Goal: Transaction & Acquisition: Download file/media

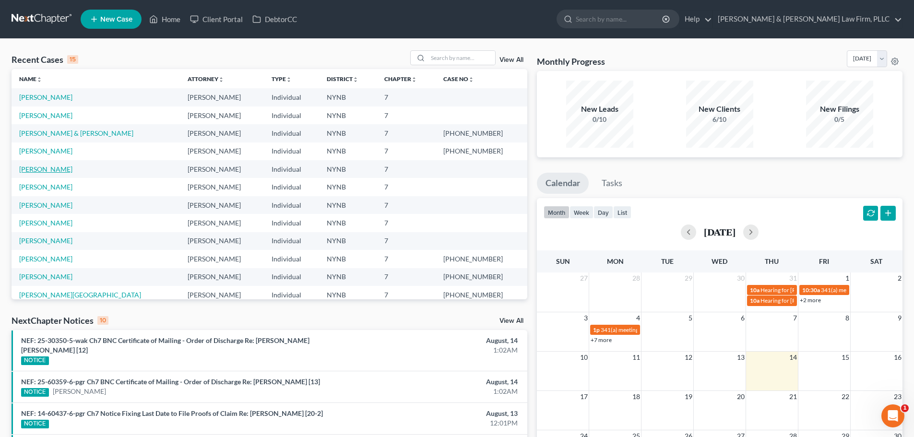
click at [36, 170] on link "[PERSON_NAME]" at bounding box center [45, 169] width 53 height 8
select select "4"
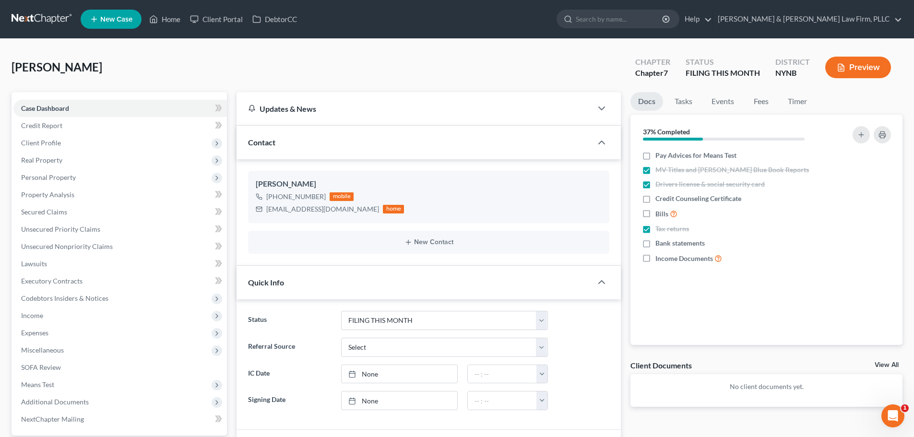
scroll to position [2308, 0]
click at [32, 318] on span "Income" at bounding box center [32, 315] width 22 height 8
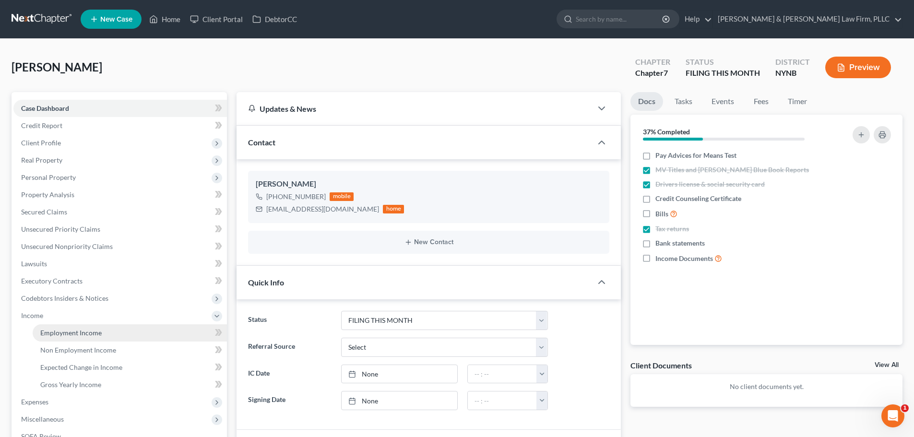
click at [69, 335] on span "Employment Income" at bounding box center [70, 333] width 61 height 8
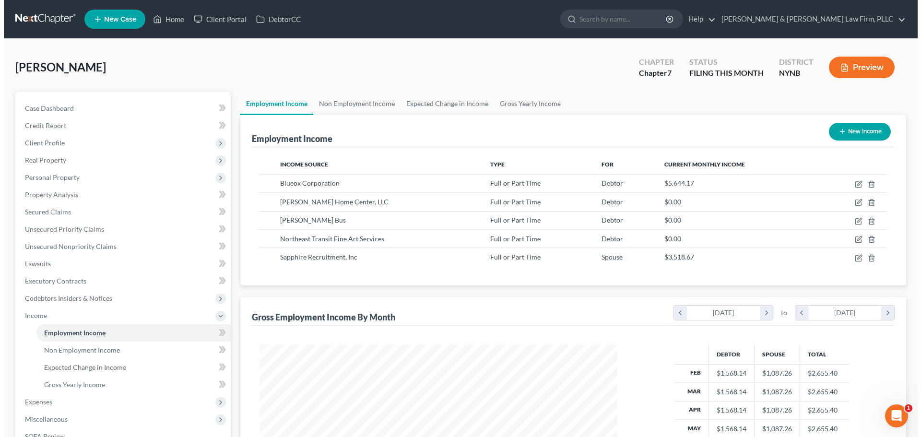
scroll to position [179, 377]
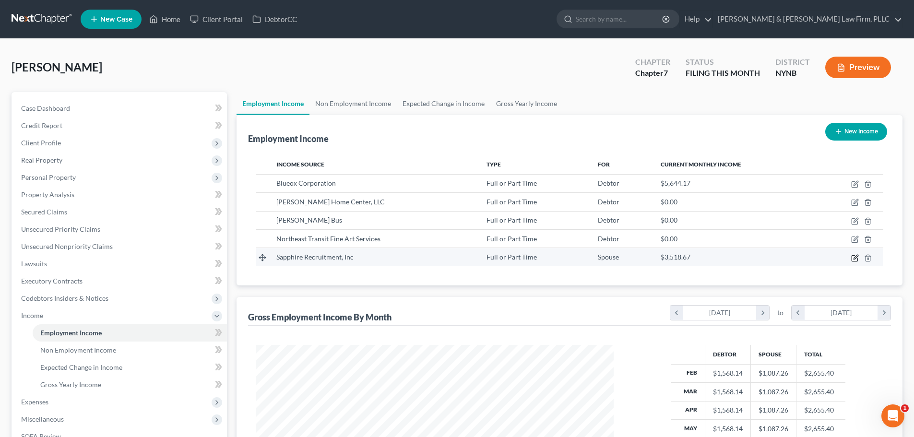
click at [855, 260] on icon "button" at bounding box center [855, 258] width 8 height 8
select select "0"
select select "35"
select select "3"
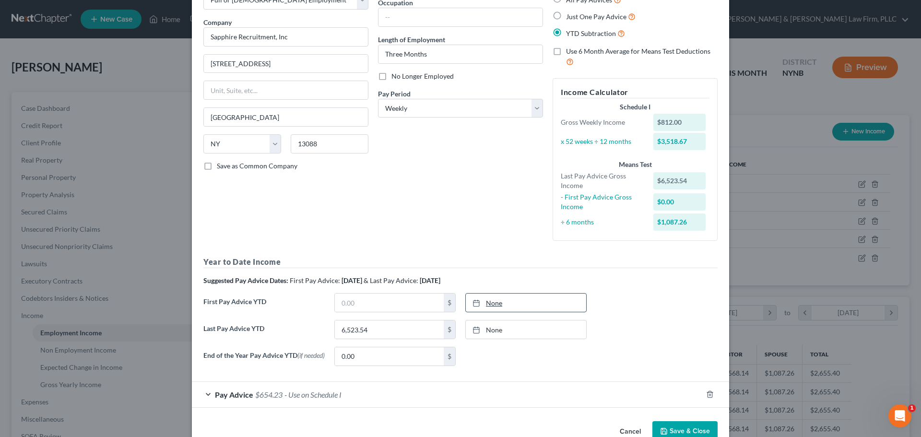
scroll to position [89, 0]
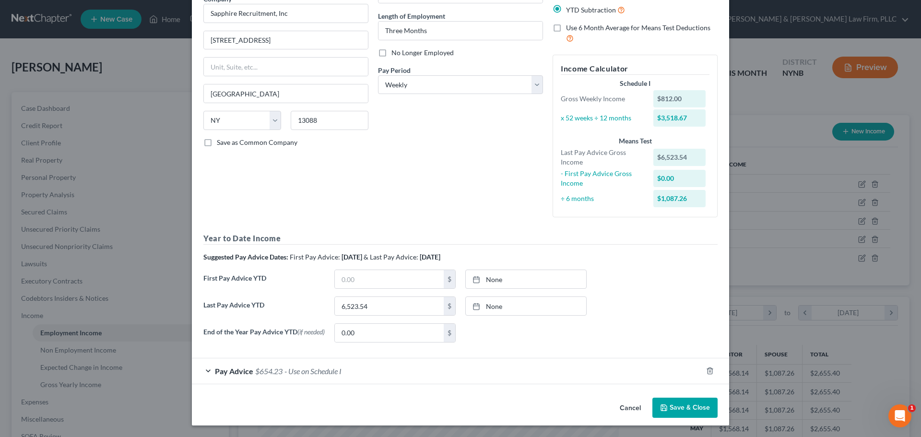
click at [217, 373] on span "Pay Advice" at bounding box center [234, 371] width 38 height 9
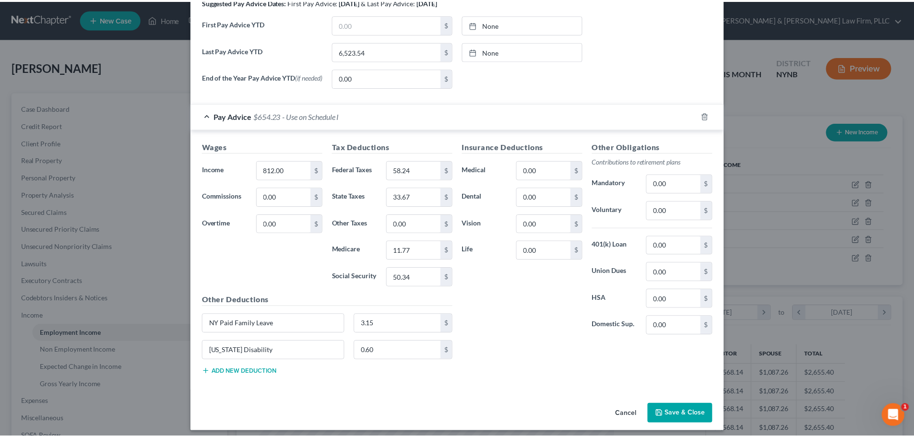
scroll to position [350, 0]
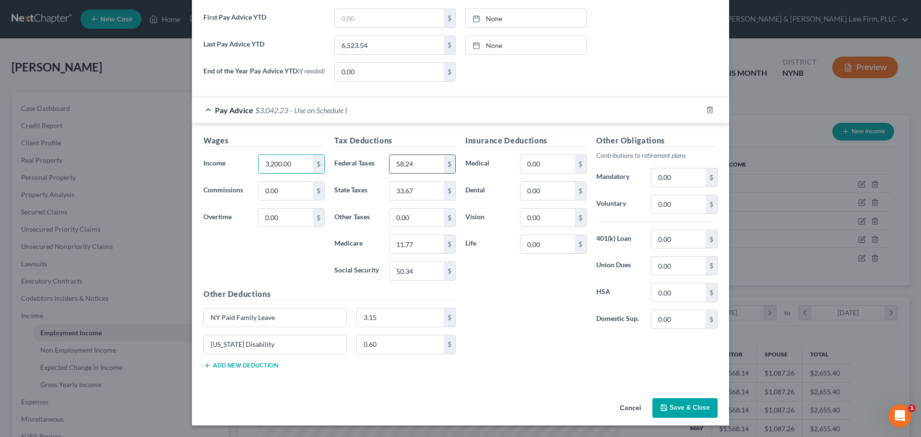
type input "3,200.00"
click at [417, 163] on input "58.24" at bounding box center [417, 164] width 54 height 18
type input "631.08"
click at [407, 220] on input "0.00" at bounding box center [417, 218] width 54 height 18
click at [414, 242] on input "11.77" at bounding box center [417, 244] width 54 height 18
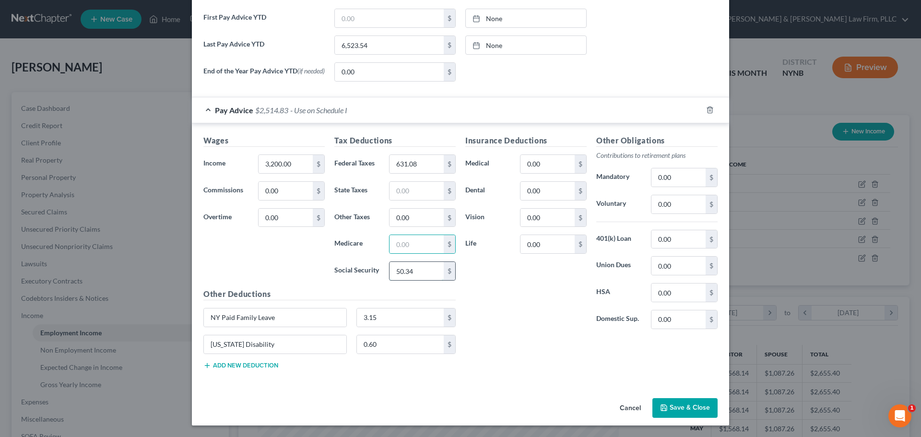
click at [416, 271] on input "50.34" at bounding box center [417, 271] width 54 height 18
click at [395, 320] on input "3.15" at bounding box center [400, 317] width 87 height 18
click at [379, 348] on input "0.60" at bounding box center [400, 344] width 87 height 18
click at [292, 314] on input "NY Paid Family Leave" at bounding box center [275, 317] width 142 height 18
type input "N"
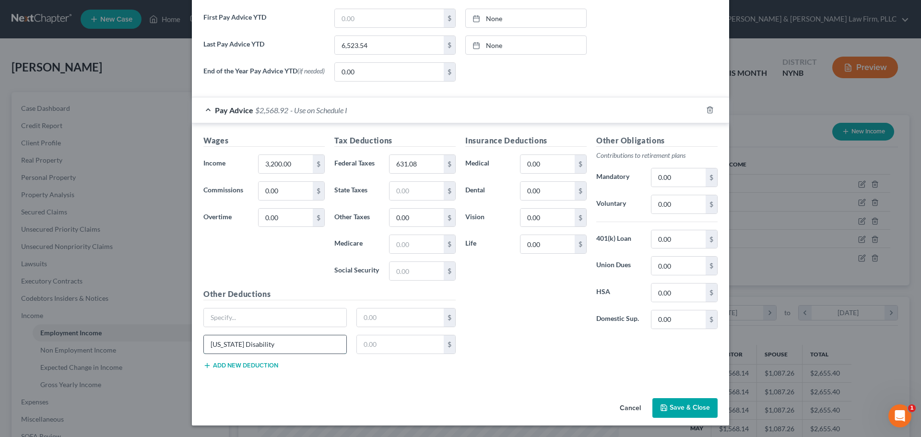
click at [281, 348] on input "New York Disability" at bounding box center [275, 344] width 142 height 18
type input "N"
click at [685, 409] on button "Save & Close" at bounding box center [684, 408] width 65 height 20
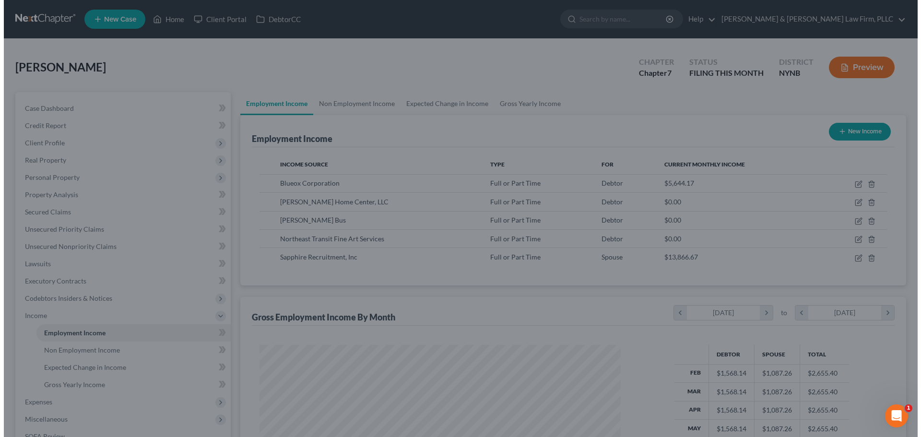
scroll to position [479553, 479355]
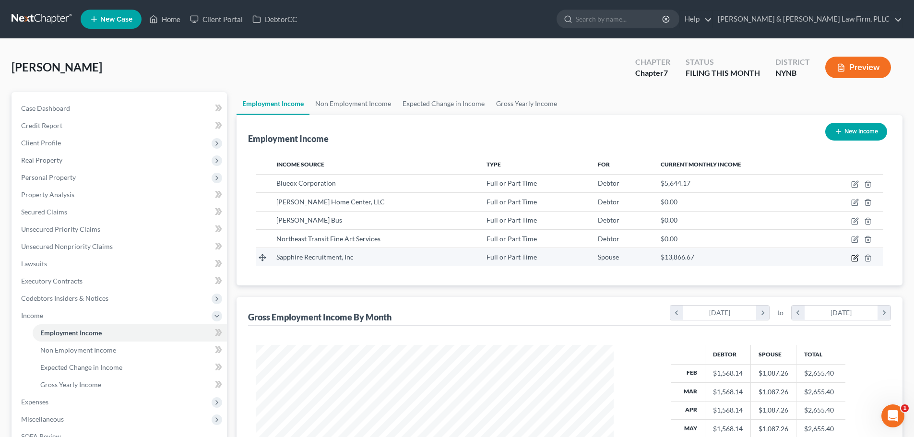
click at [853, 259] on icon "button" at bounding box center [855, 258] width 8 height 8
select select "0"
select select "35"
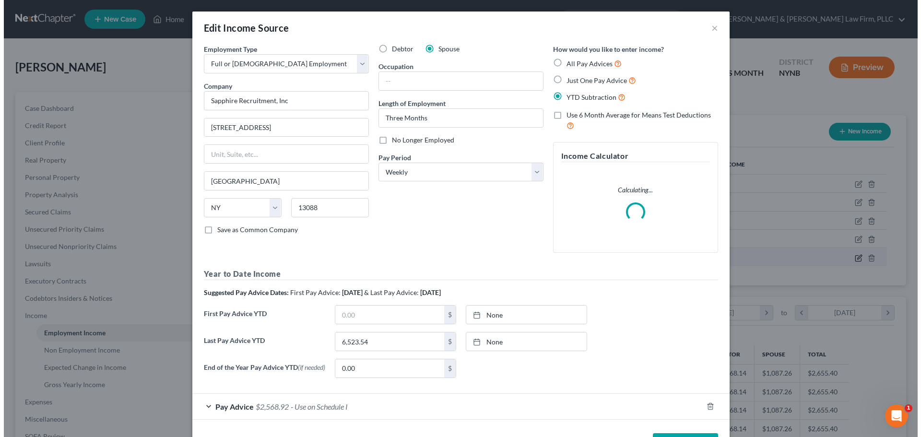
scroll to position [180, 380]
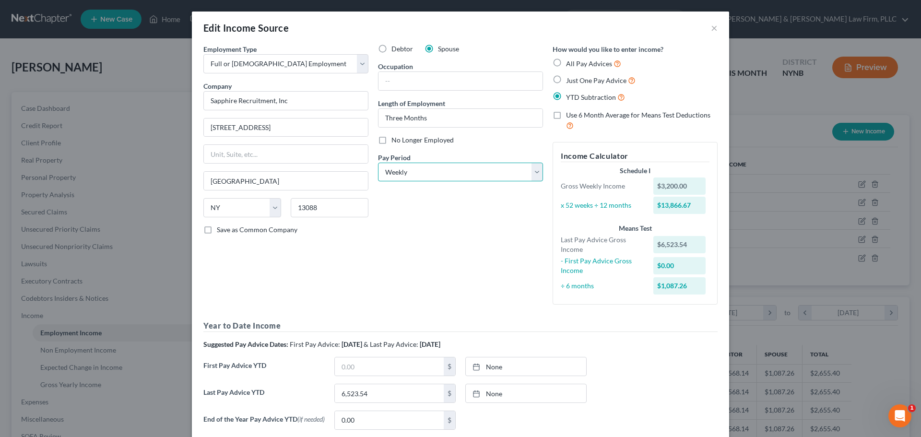
click at [536, 176] on select "Select Monthly Twice Monthly Every Other Week Weekly" at bounding box center [460, 172] width 165 height 19
select select "0"
click at [378, 163] on select "Select Monthly Twice Monthly Every Other Week Weekly" at bounding box center [460, 172] width 165 height 19
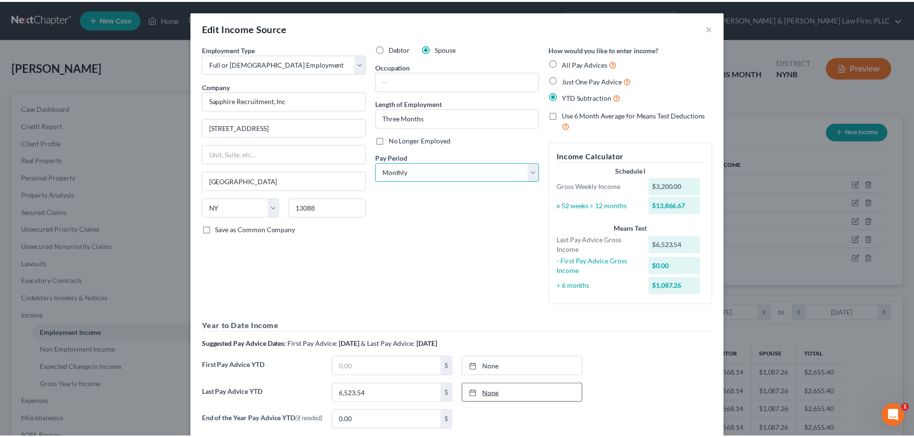
scroll to position [89, 0]
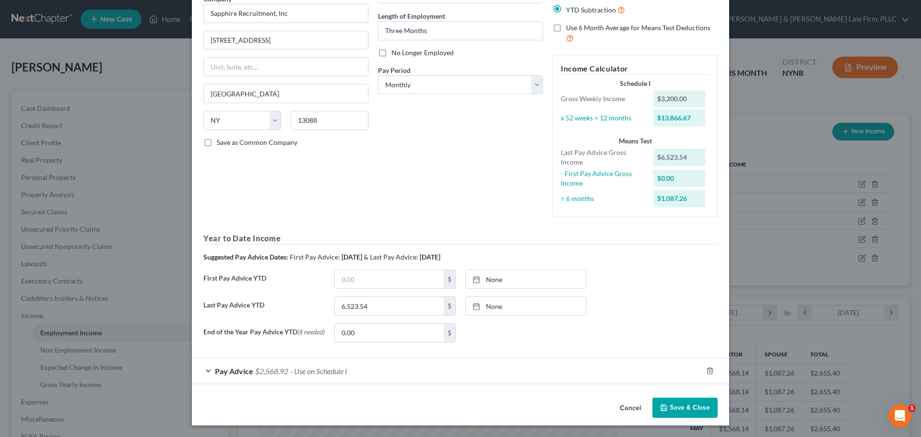
click at [675, 407] on button "Save & Close" at bounding box center [684, 408] width 65 height 20
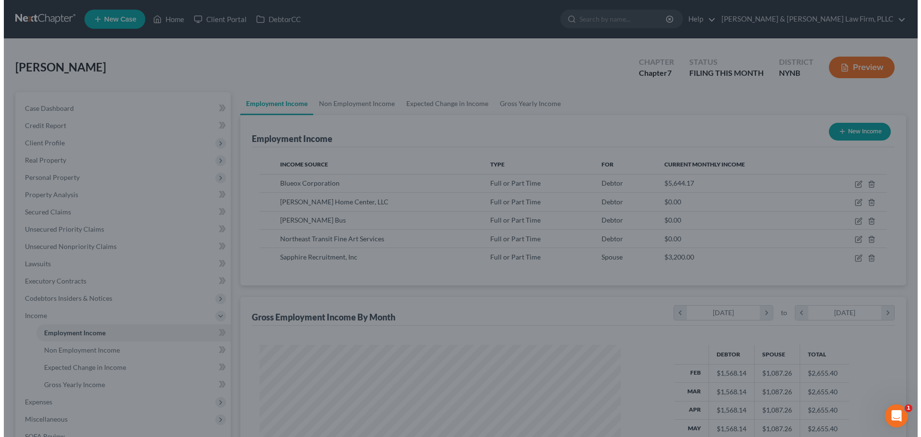
scroll to position [479553, 479355]
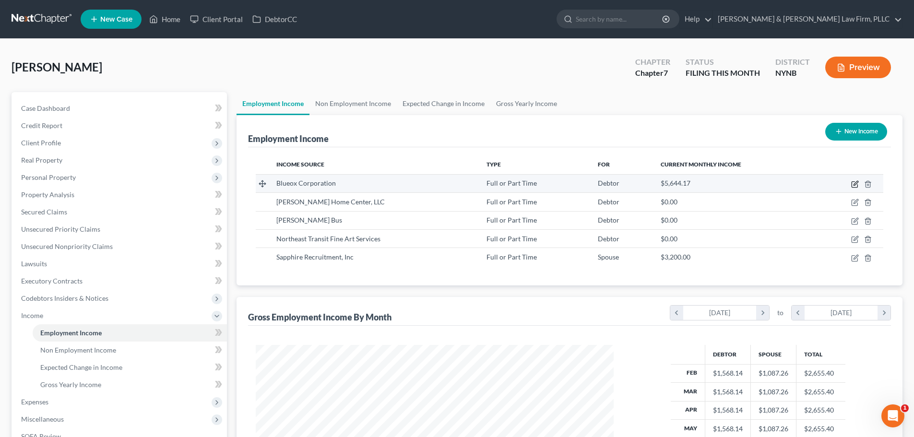
click at [852, 183] on icon "button" at bounding box center [855, 184] width 8 height 8
select select "0"
select select "35"
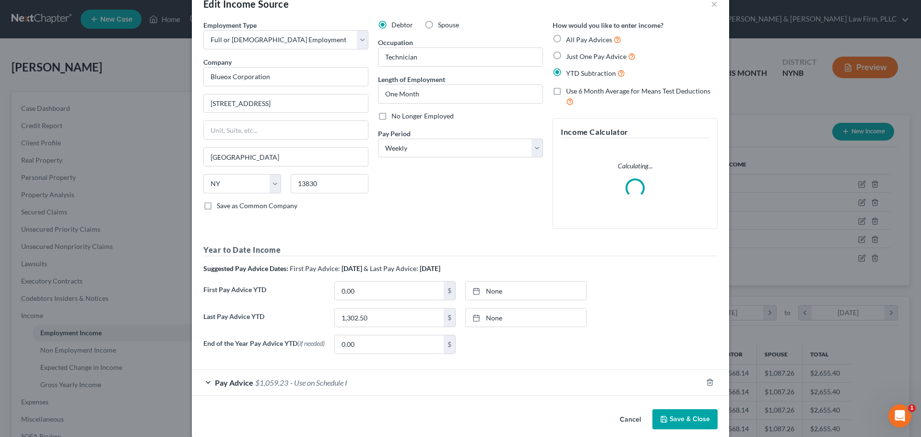
scroll to position [37, 0]
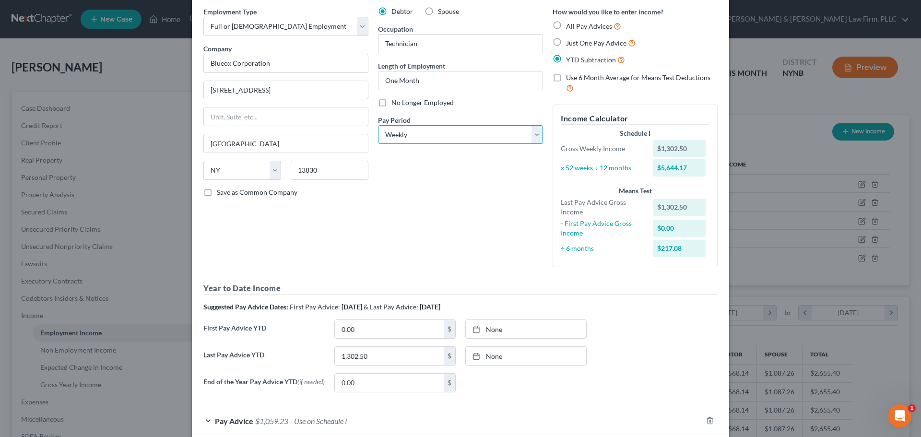
click at [533, 132] on select "Select Monthly Twice Monthly Every Other Week Weekly" at bounding box center [460, 134] width 165 height 19
click at [378, 125] on select "Select Monthly Twice Monthly Every Other Week Weekly" at bounding box center [460, 134] width 165 height 19
click at [432, 139] on select "Select Monthly Twice Monthly Every Other Week Weekly" at bounding box center [460, 134] width 165 height 19
select select "0"
click at [378, 125] on select "Select Monthly Twice Monthly Every Other Week Weekly" at bounding box center [460, 134] width 165 height 19
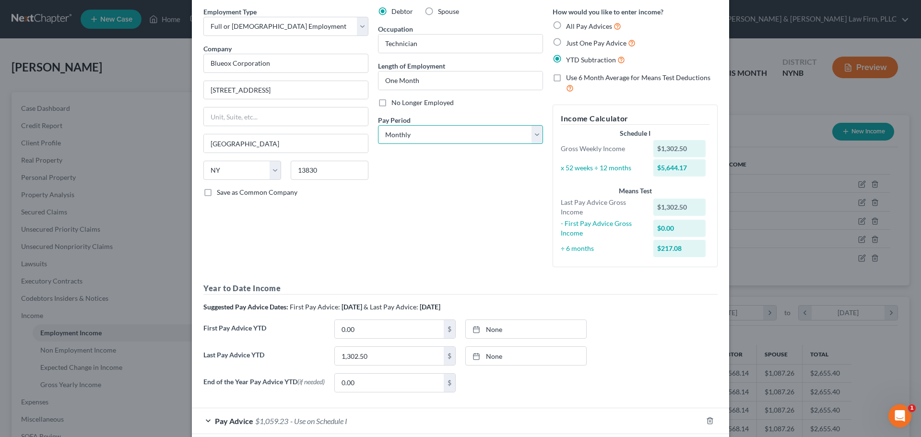
scroll to position [89, 0]
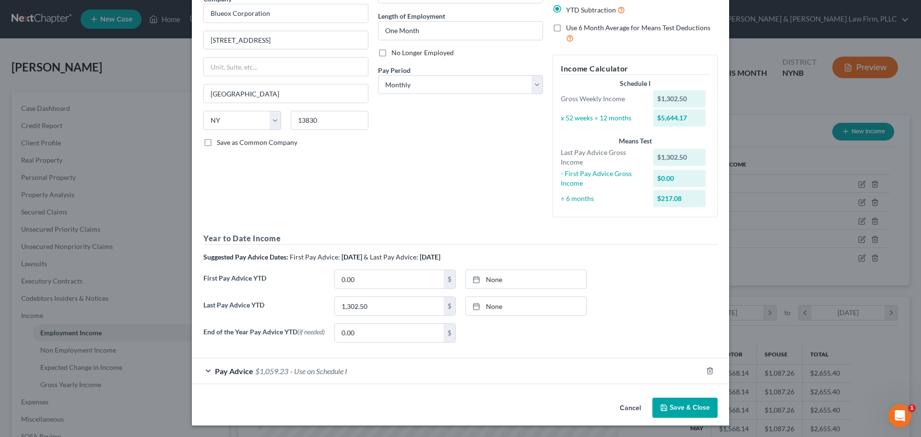
click at [224, 370] on span "Pay Advice" at bounding box center [234, 371] width 38 height 9
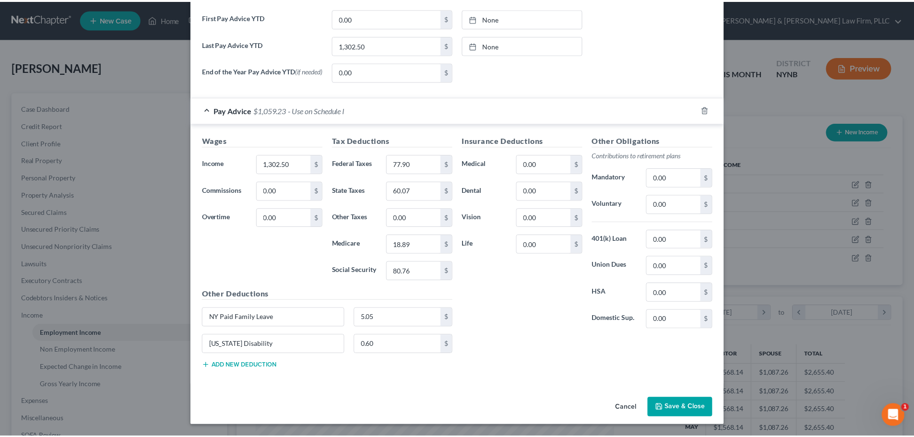
scroll to position [331, 0]
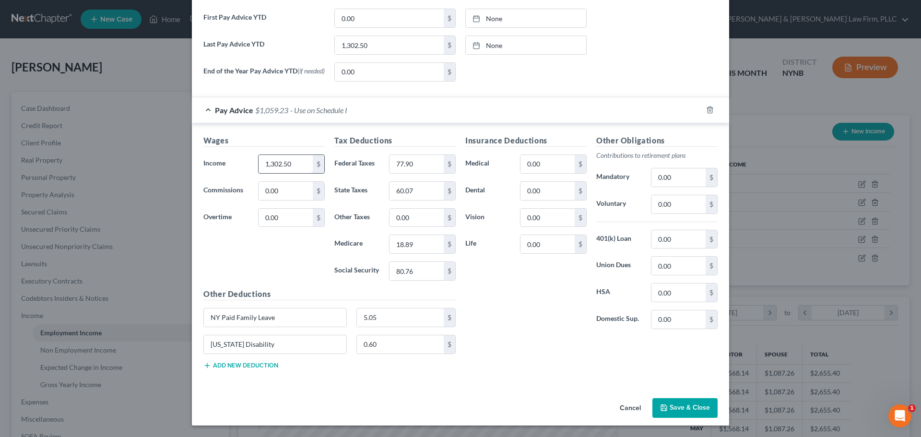
click at [292, 166] on input "1,302.50" at bounding box center [286, 164] width 54 height 18
type input "3,442.50"
click at [432, 168] on input "77.90" at bounding box center [417, 164] width 54 height 18
type input "555.99"
click at [427, 190] on input "60.07" at bounding box center [417, 191] width 54 height 18
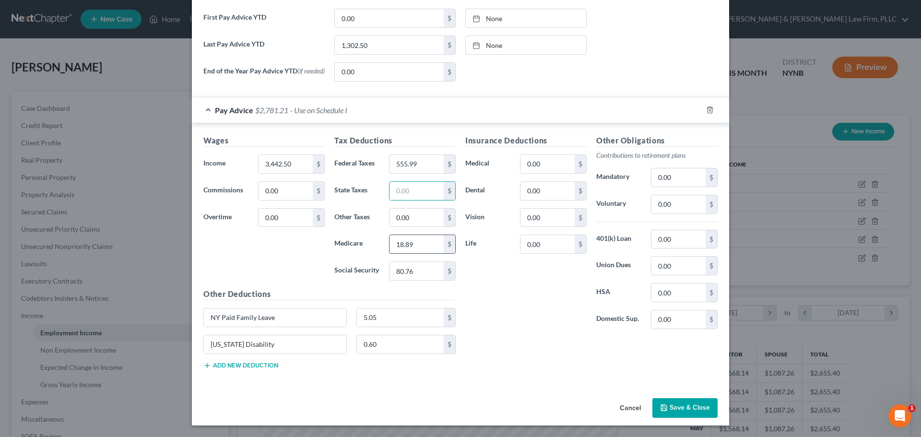
click at [422, 242] on input "18.89" at bounding box center [417, 244] width 54 height 18
click at [416, 272] on input "80.76" at bounding box center [417, 271] width 54 height 18
click at [558, 170] on input "0.00" at bounding box center [548, 164] width 54 height 18
type input "306.56"
click at [400, 322] on input "5.05" at bounding box center [400, 317] width 87 height 18
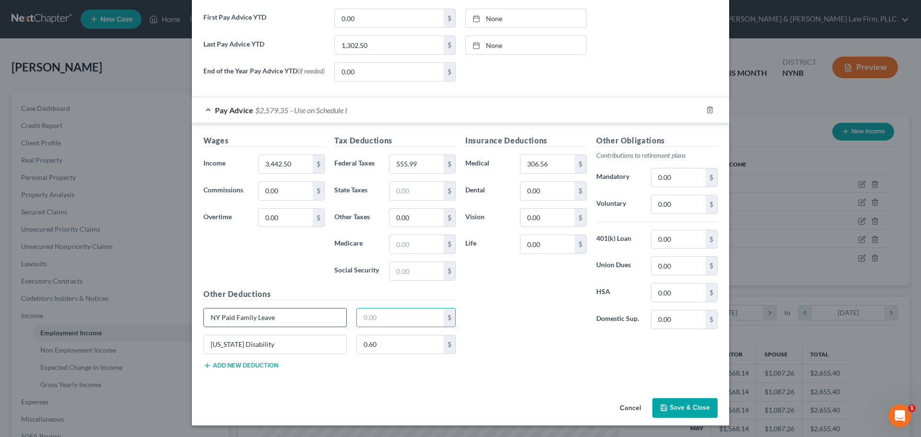
click at [294, 324] on input "NY Paid Family Leave" at bounding box center [275, 317] width 142 height 18
type input "N"
click at [307, 347] on input "New York Disability" at bounding box center [275, 344] width 142 height 18
type input "N"
click at [391, 346] on input "0.60" at bounding box center [400, 344] width 87 height 18
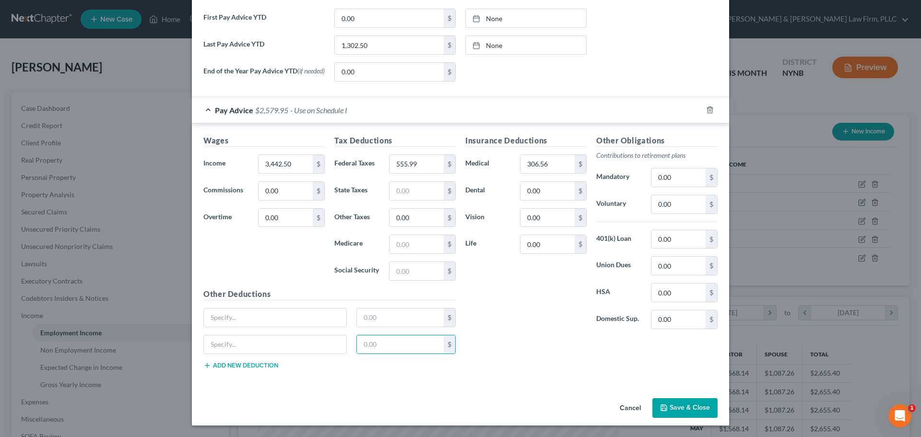
click at [676, 406] on button "Save & Close" at bounding box center [684, 408] width 65 height 20
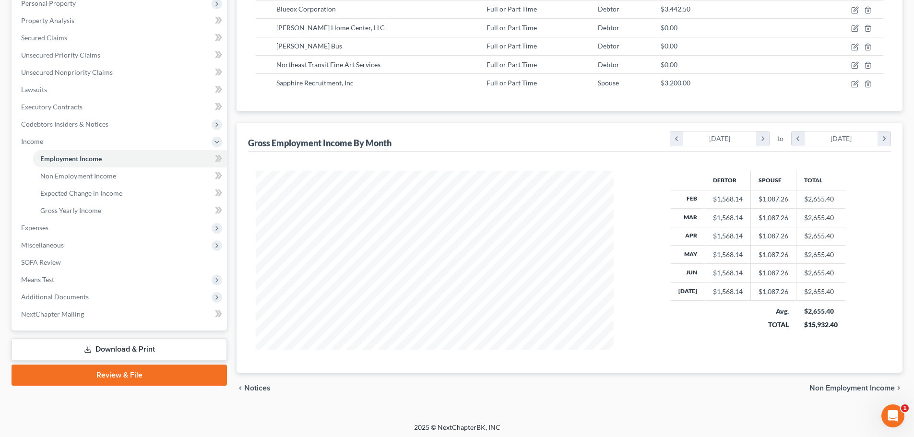
scroll to position [177, 0]
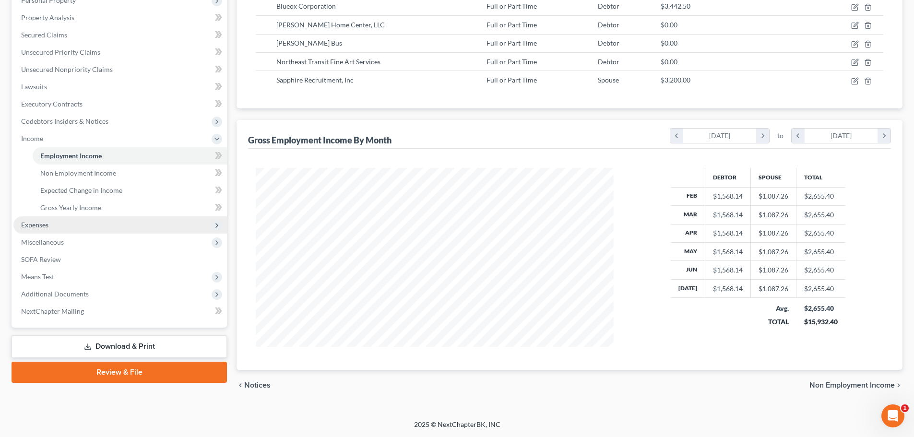
click at [35, 227] on span "Expenses" at bounding box center [34, 225] width 27 height 8
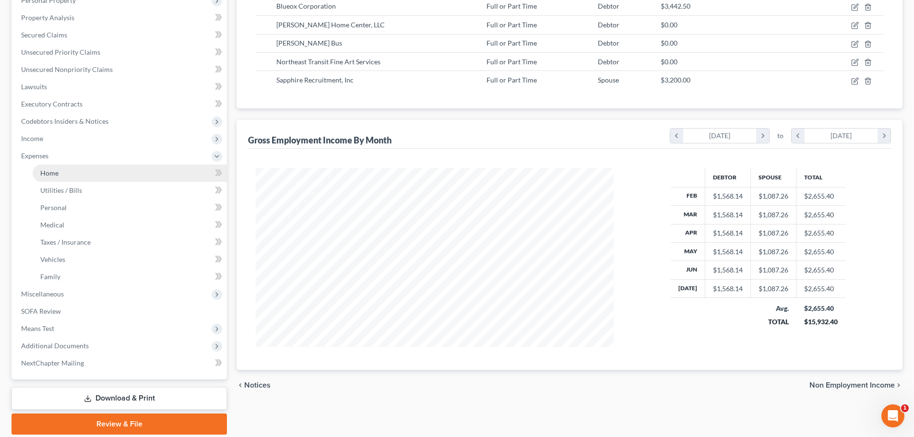
click at [51, 173] on span "Home" at bounding box center [49, 173] width 18 height 8
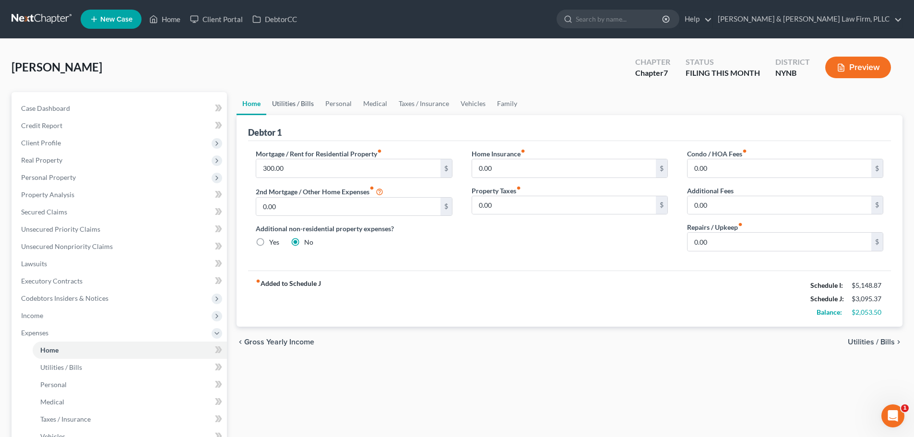
click at [297, 104] on link "Utilities / Bills" at bounding box center [292, 103] width 53 height 23
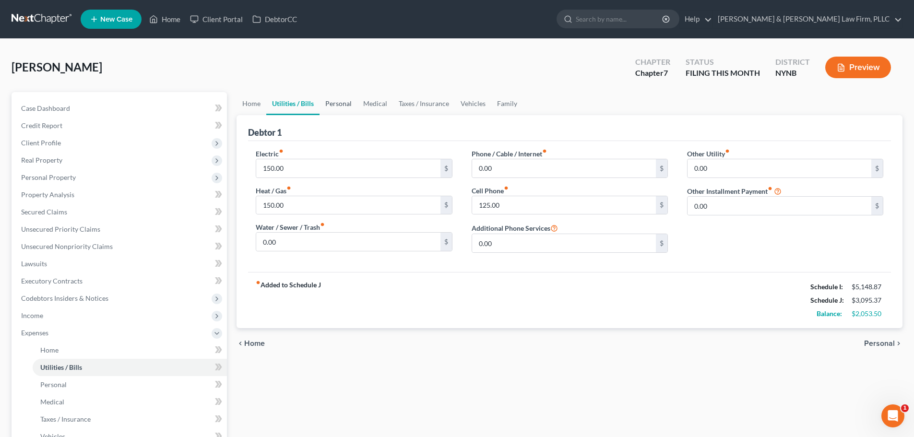
click at [342, 101] on link "Personal" at bounding box center [339, 103] width 38 height 23
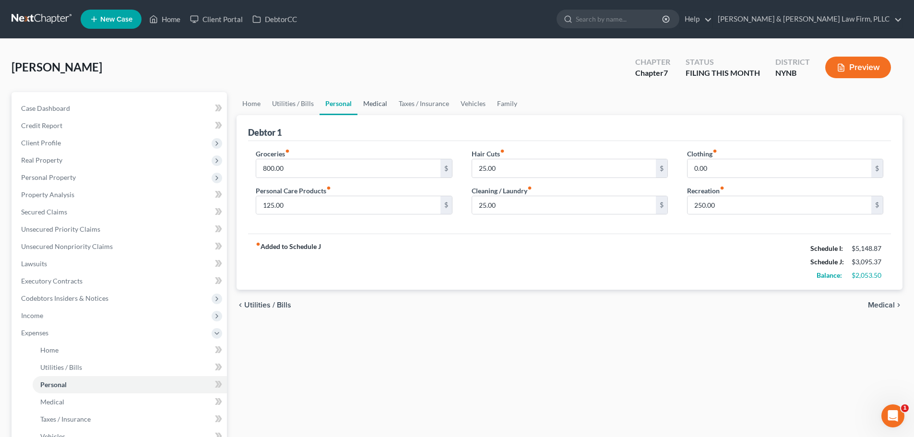
click at [373, 103] on link "Medical" at bounding box center [375, 103] width 36 height 23
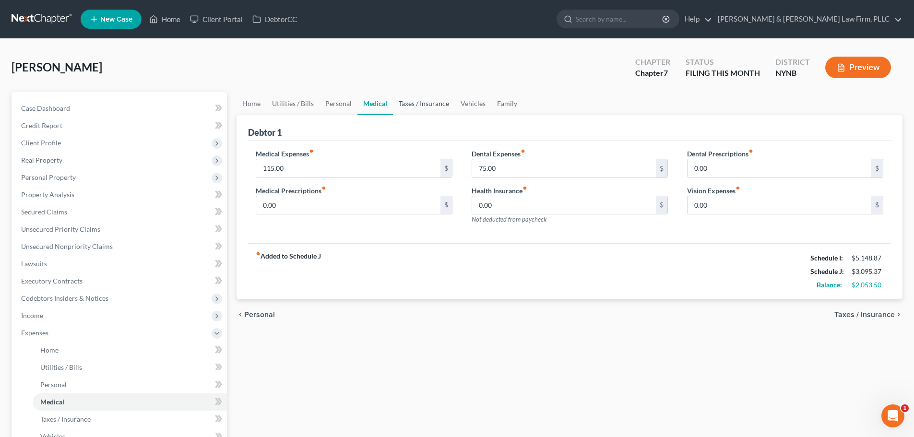
click at [407, 105] on link "Taxes / Insurance" at bounding box center [424, 103] width 62 height 23
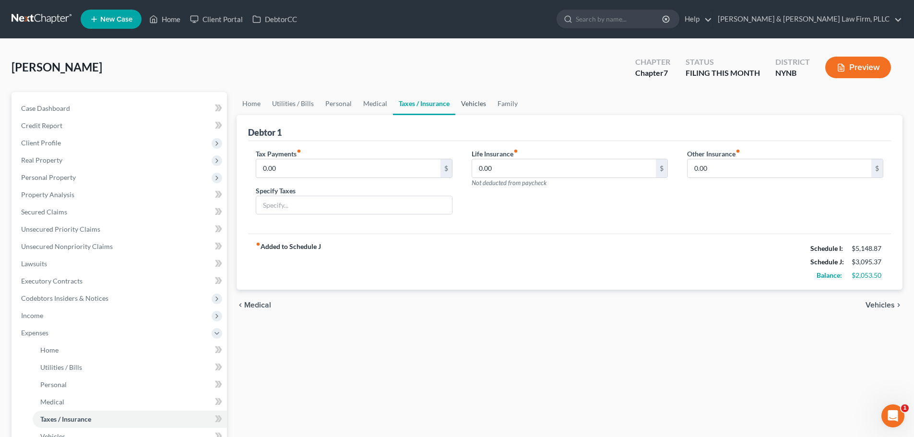
click at [473, 103] on link "Vehicles" at bounding box center [473, 103] width 36 height 23
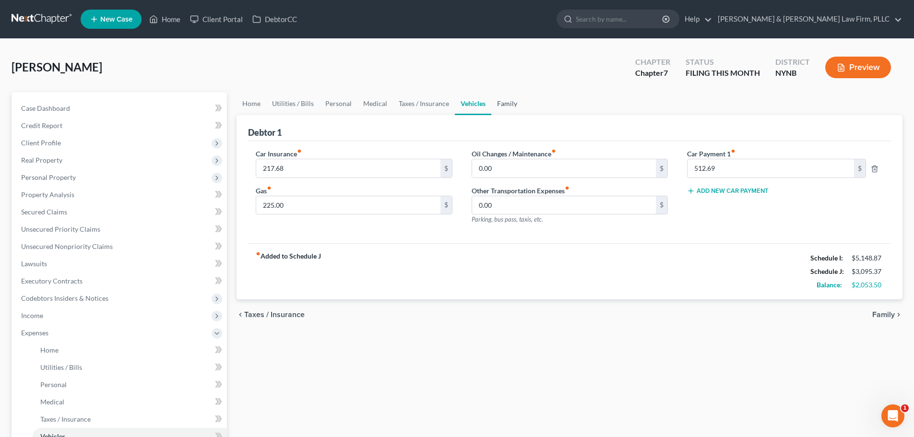
click at [502, 104] on link "Family" at bounding box center [507, 103] width 32 height 23
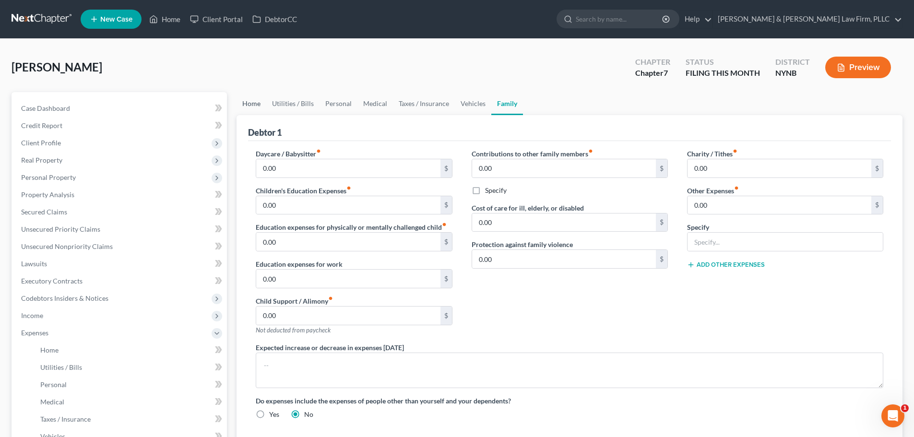
click at [253, 104] on link "Home" at bounding box center [252, 103] width 30 height 23
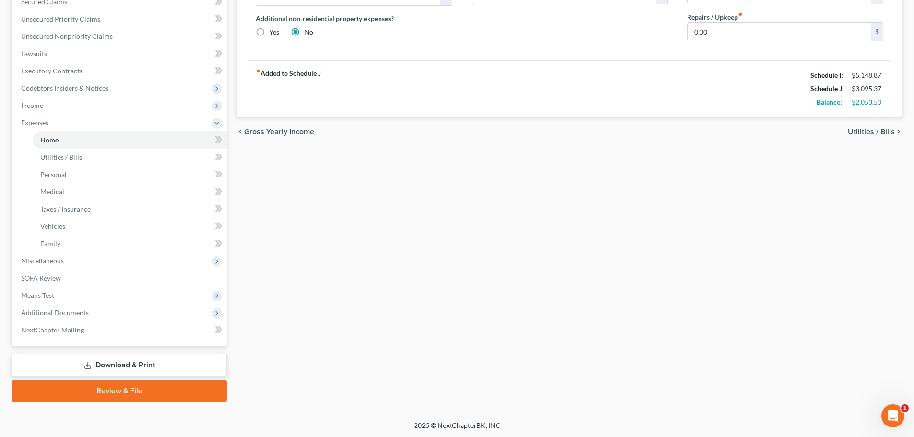
scroll to position [211, 0]
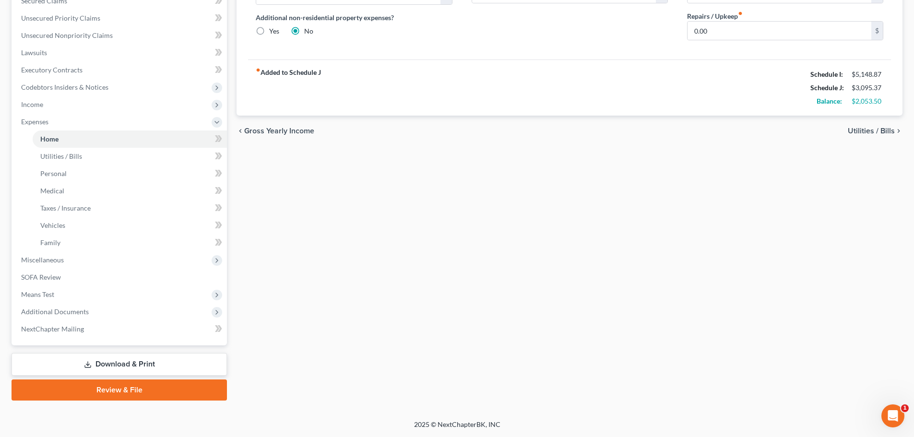
click at [136, 364] on link "Download & Print" at bounding box center [119, 364] width 215 height 23
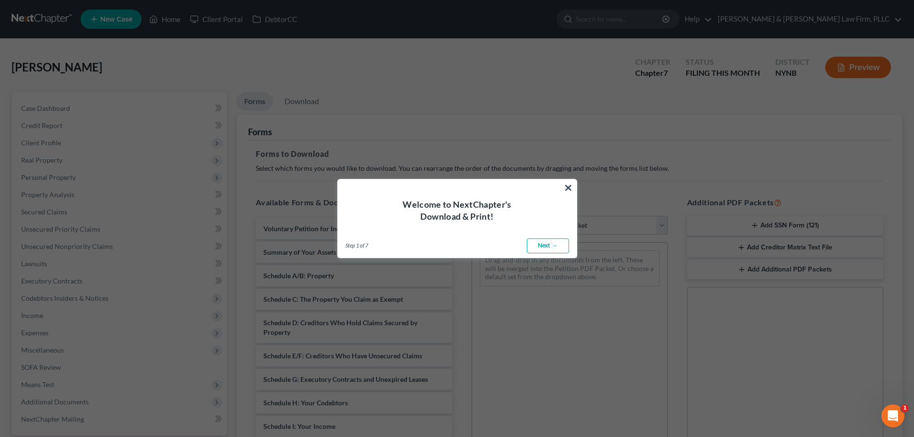
click at [545, 245] on link "Next →" at bounding box center [548, 245] width 42 height 15
select select "0"
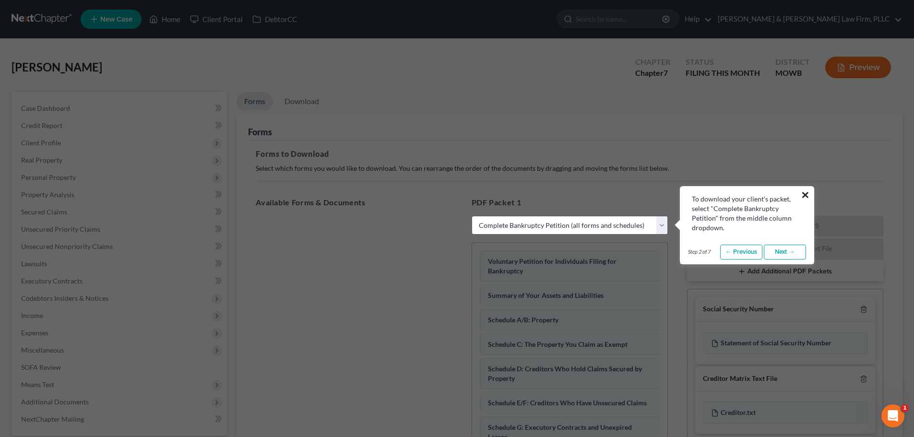
click at [804, 192] on button "×" at bounding box center [805, 194] width 9 height 15
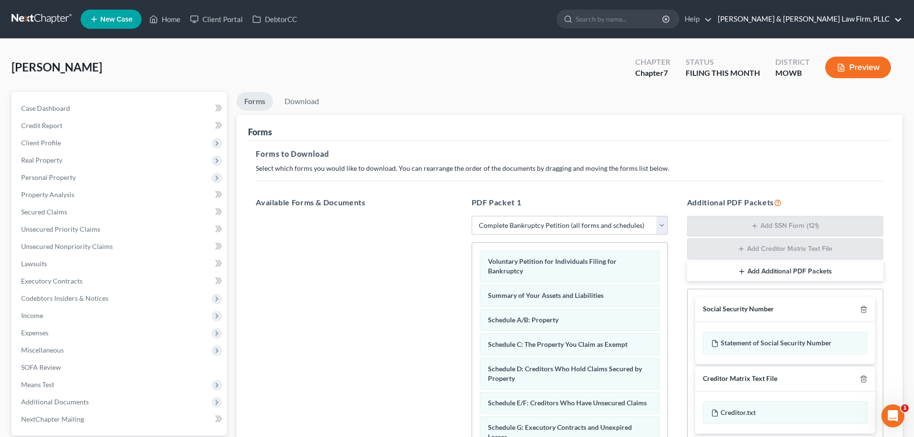
click at [835, 20] on link "[PERSON_NAME] & [PERSON_NAME] Law Firm, PLLC" at bounding box center [807, 19] width 189 height 17
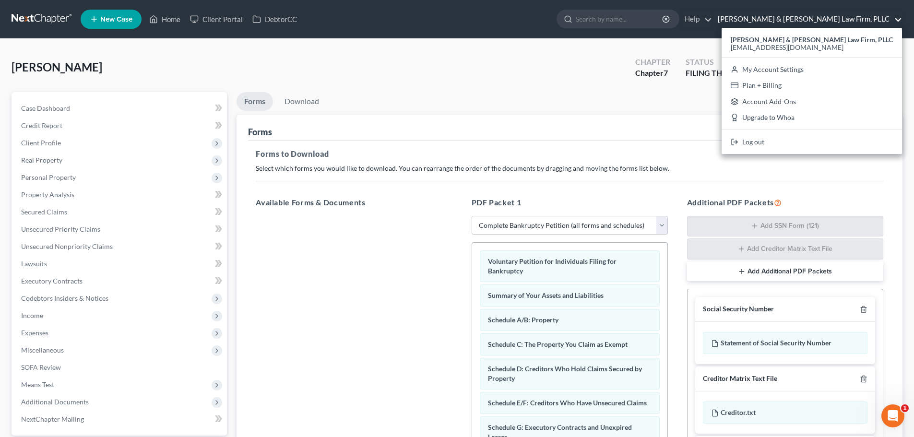
click at [553, 113] on ul "Forms Download" at bounding box center [570, 103] width 666 height 23
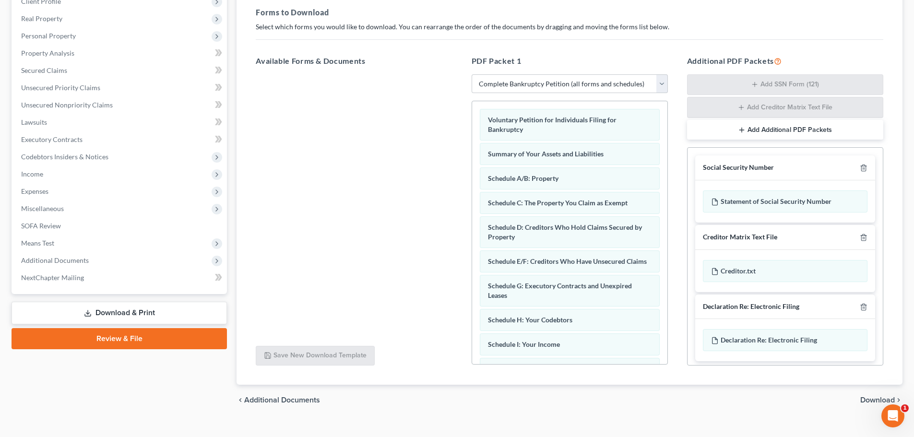
scroll to position [144, 0]
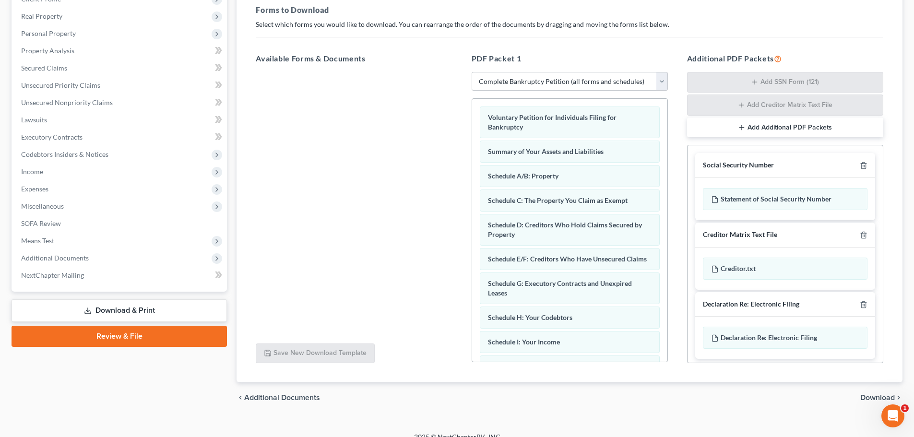
click at [663, 82] on select "Choose Default Petition PDF Packet Complete Bankruptcy Petition (all forms and …" at bounding box center [570, 81] width 196 height 19
select select
click at [472, 72] on select "Choose Default Petition PDF Packet Complete Bankruptcy Petition (all forms and …" at bounding box center [570, 81] width 196 height 19
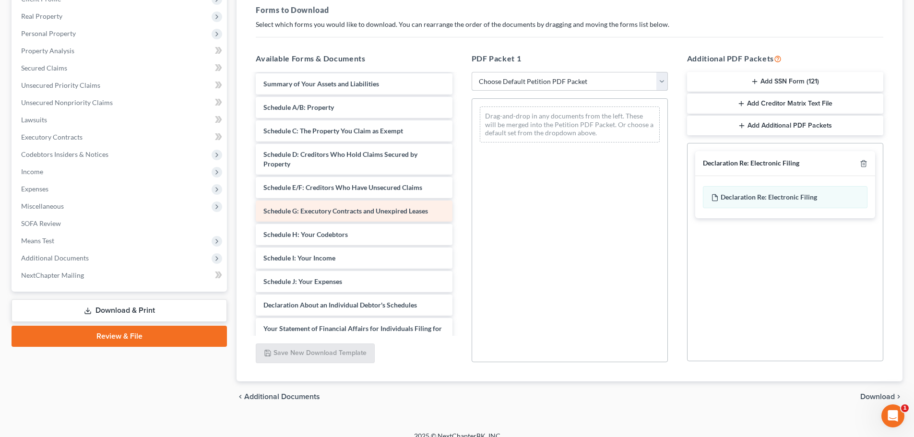
scroll to position [48, 0]
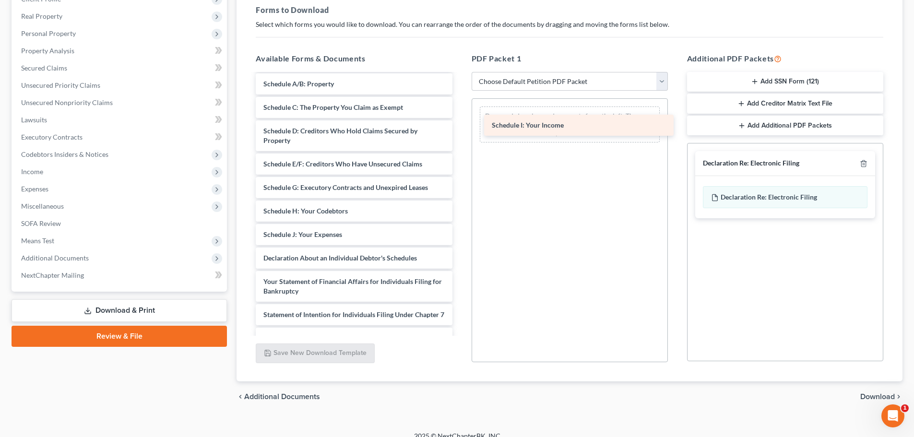
drag, startPoint x: 304, startPoint y: 234, endPoint x: 533, endPoint y: 125, distance: 253.2
click at [460, 125] on div "Schedule I: Your Income Voluntary Petition for Individuals Filing for Bankruptc…" at bounding box center [354, 244] width 212 height 436
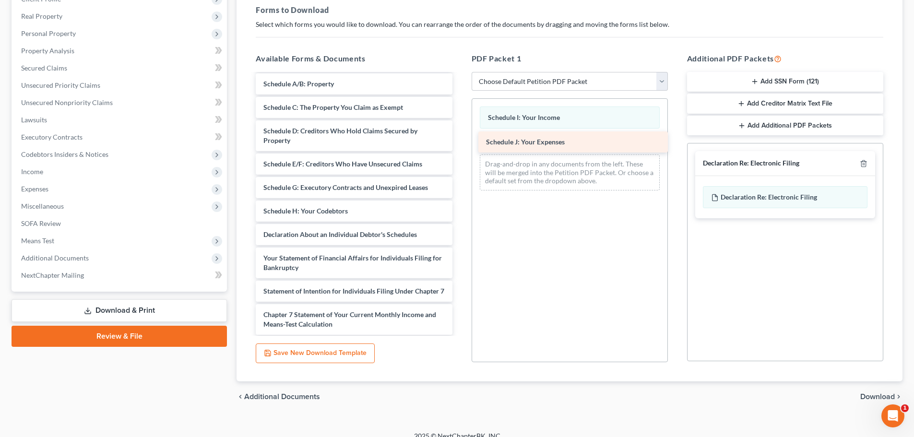
drag, startPoint x: 320, startPoint y: 236, endPoint x: 541, endPoint y: 143, distance: 240.2
click at [460, 143] on div "Schedule J: Your Expenses Voluntary Petition for Individuals Filing for Bankrup…" at bounding box center [354, 232] width 212 height 412
click at [872, 397] on span "Download" at bounding box center [877, 397] width 35 height 8
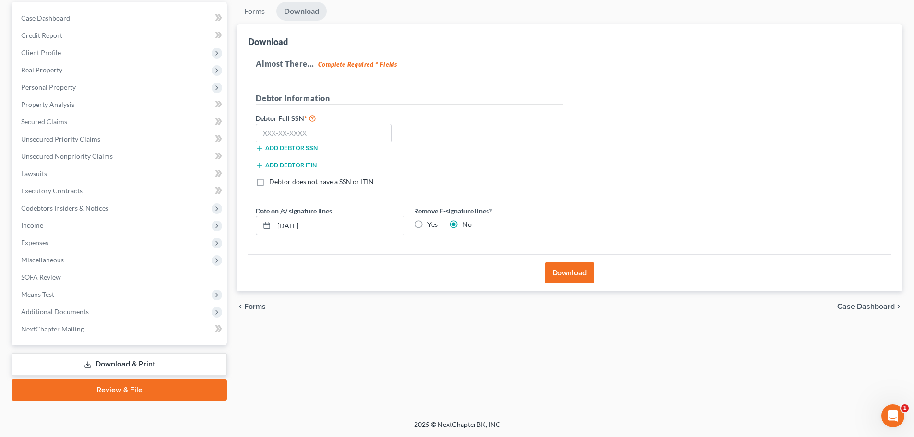
click at [269, 182] on label "Debtor does not have a SSN or ITIN" at bounding box center [321, 182] width 105 height 10
click at [273, 182] on input "Debtor does not have a SSN or ITIN" at bounding box center [276, 180] width 6 height 6
checkbox input "true"
click at [427, 225] on label "Yes" at bounding box center [432, 225] width 10 height 10
click at [431, 225] on input "Yes" at bounding box center [434, 223] width 6 height 6
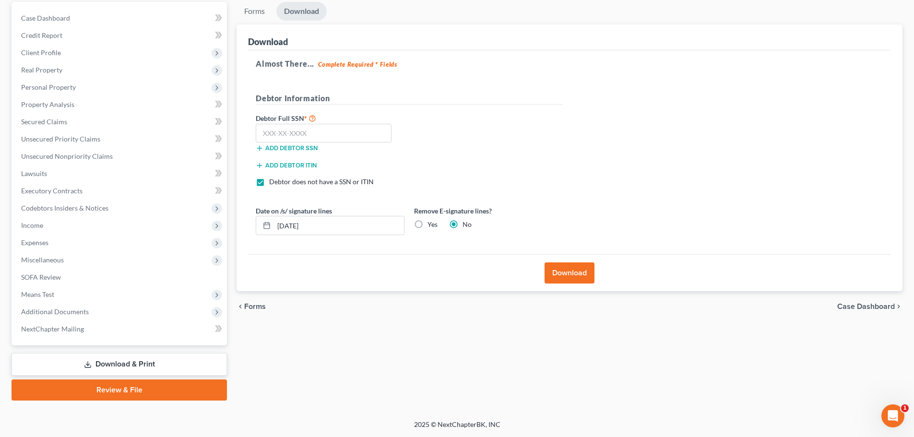
radio input "true"
radio input "false"
click at [560, 269] on button "Download" at bounding box center [569, 272] width 50 height 21
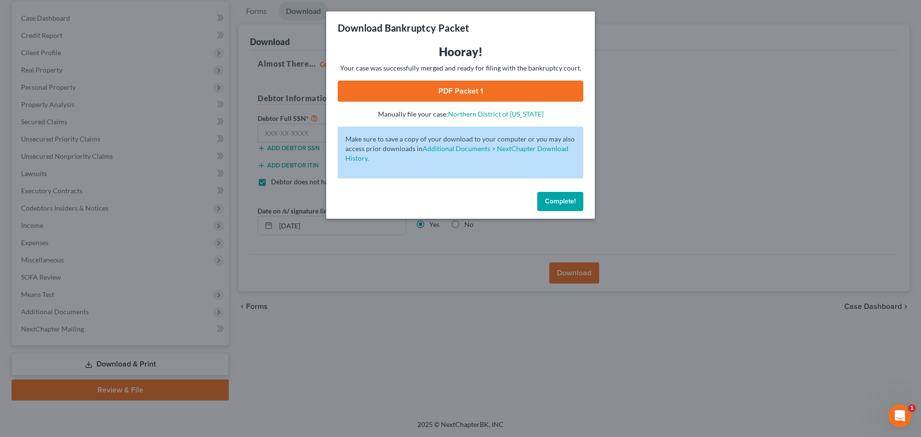
click at [457, 84] on link "PDF Packet 1" at bounding box center [461, 91] width 246 height 21
